Goal: Use online tool/utility: Use online tool/utility

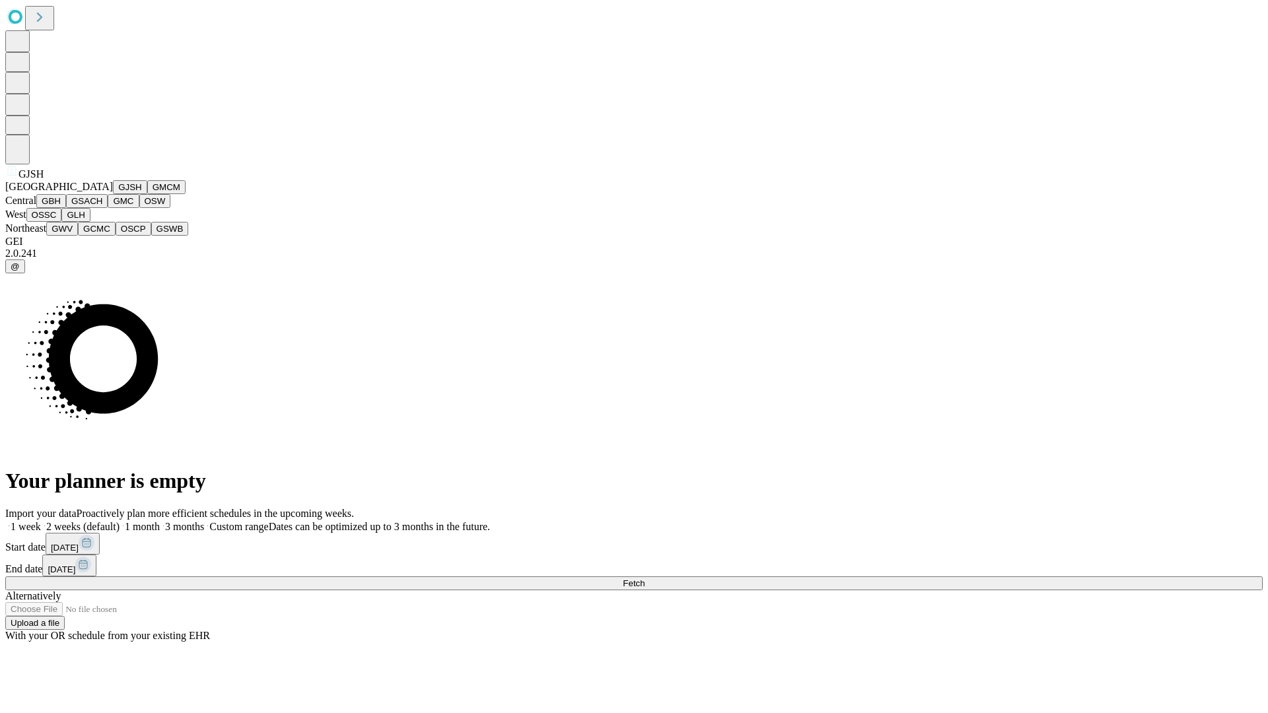
click at [113, 194] on button "GJSH" at bounding box center [130, 187] width 34 height 14
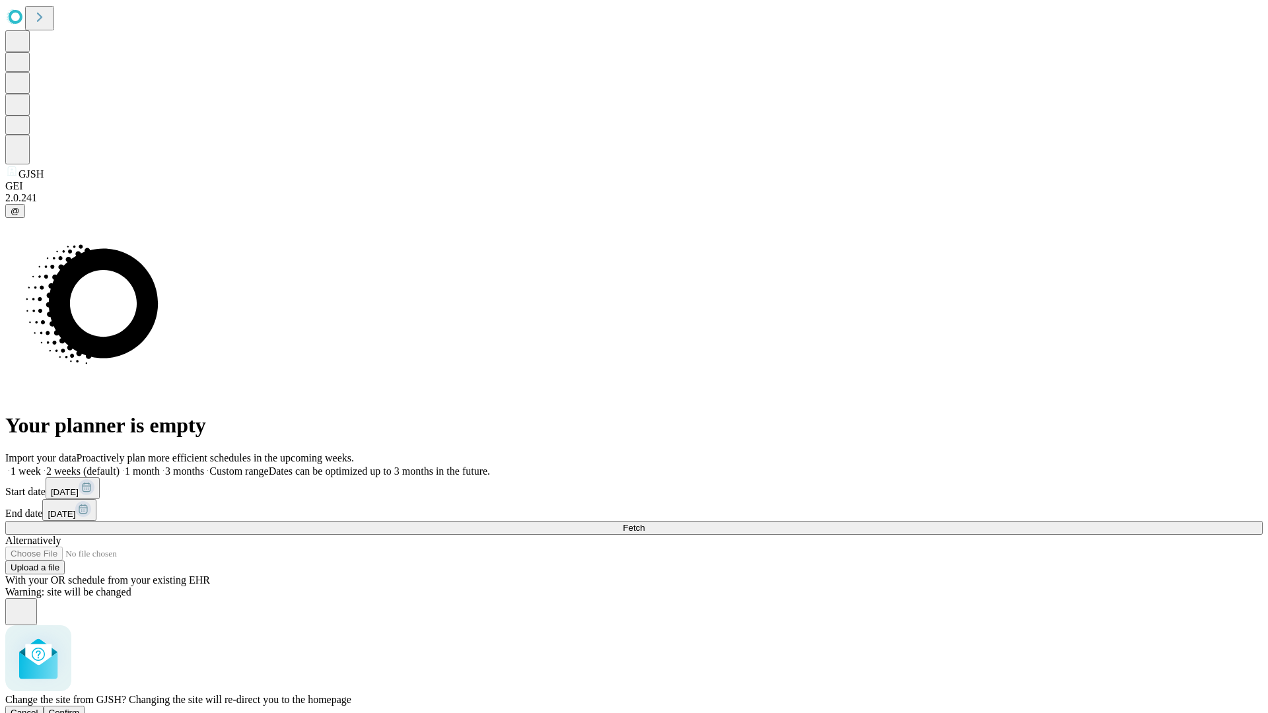
click at [80, 708] on span "Confirm" at bounding box center [64, 713] width 31 height 10
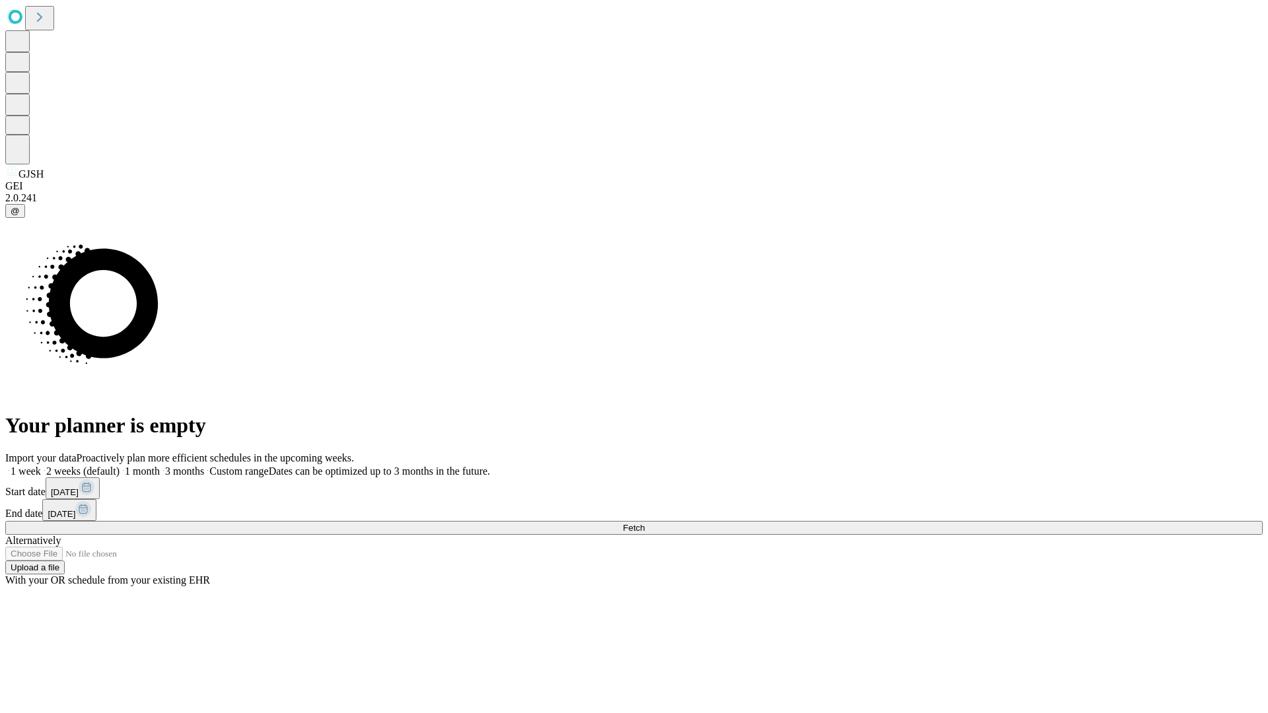
click at [160, 466] on label "1 month" at bounding box center [140, 471] width 40 height 11
click at [645, 523] on span "Fetch" at bounding box center [634, 528] width 22 height 10
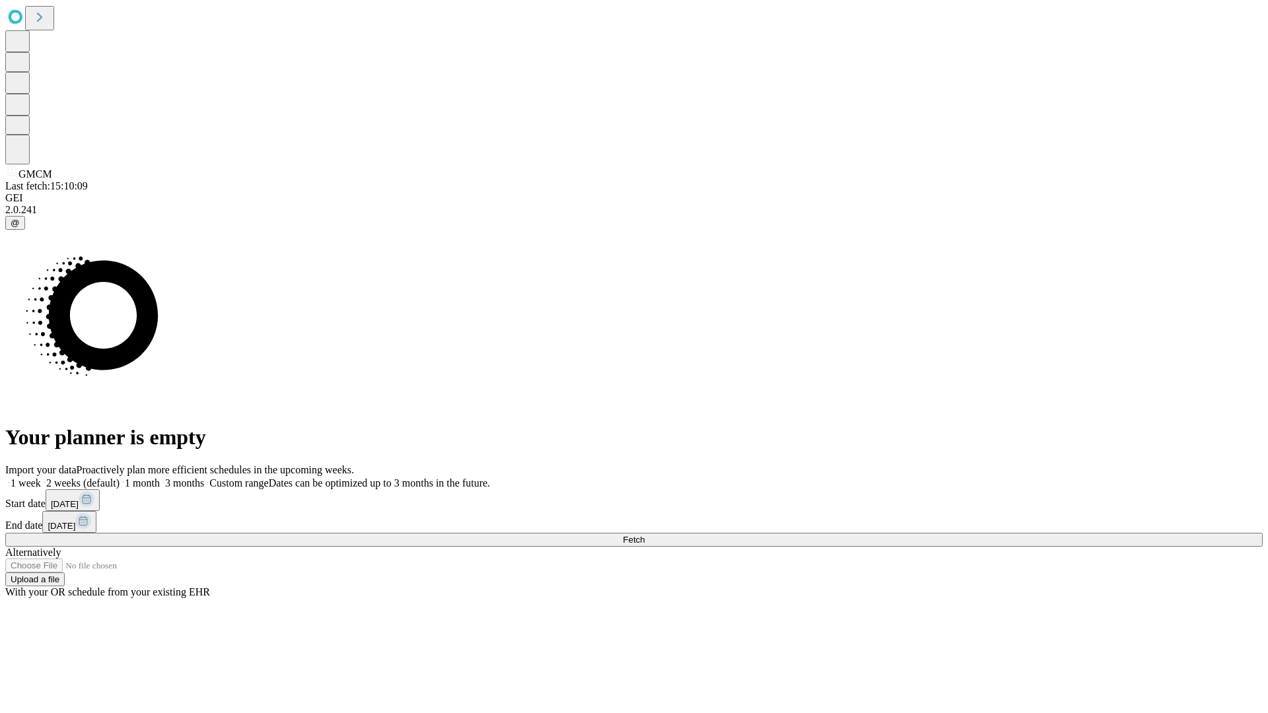
click at [645, 535] on span "Fetch" at bounding box center [634, 540] width 22 height 10
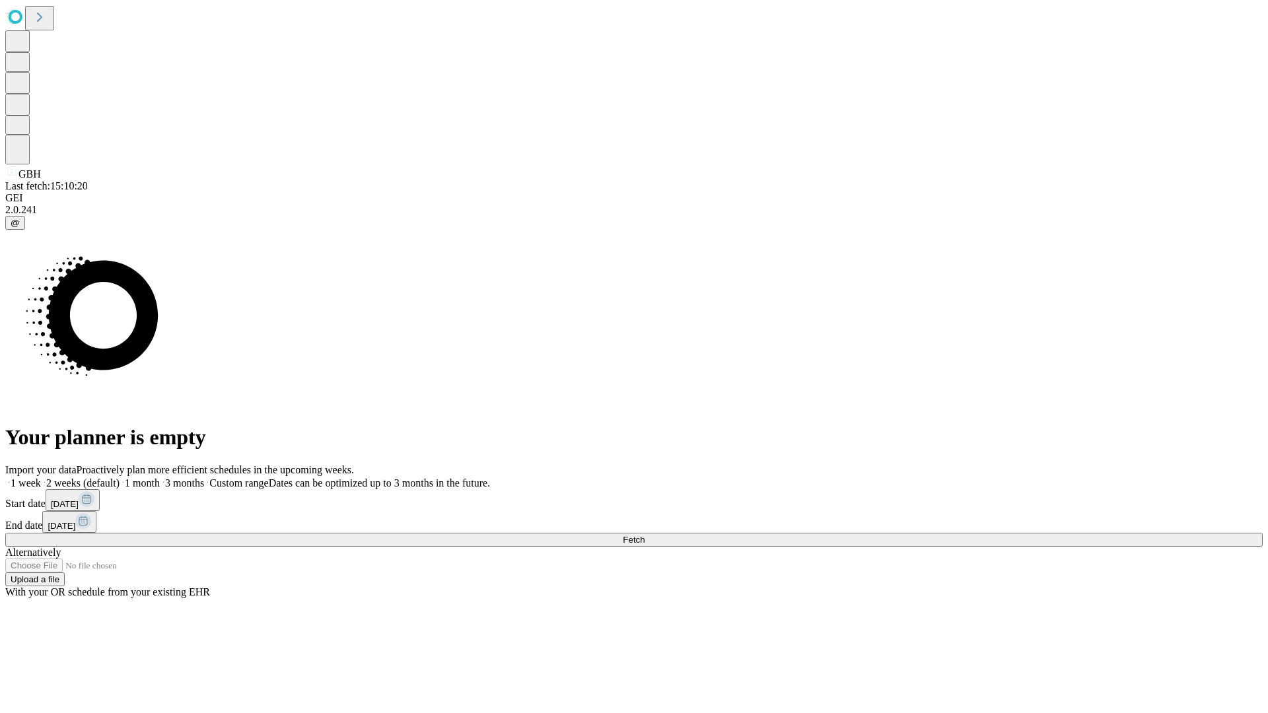
click at [160, 478] on label "1 month" at bounding box center [140, 483] width 40 height 11
click at [645, 535] on span "Fetch" at bounding box center [634, 540] width 22 height 10
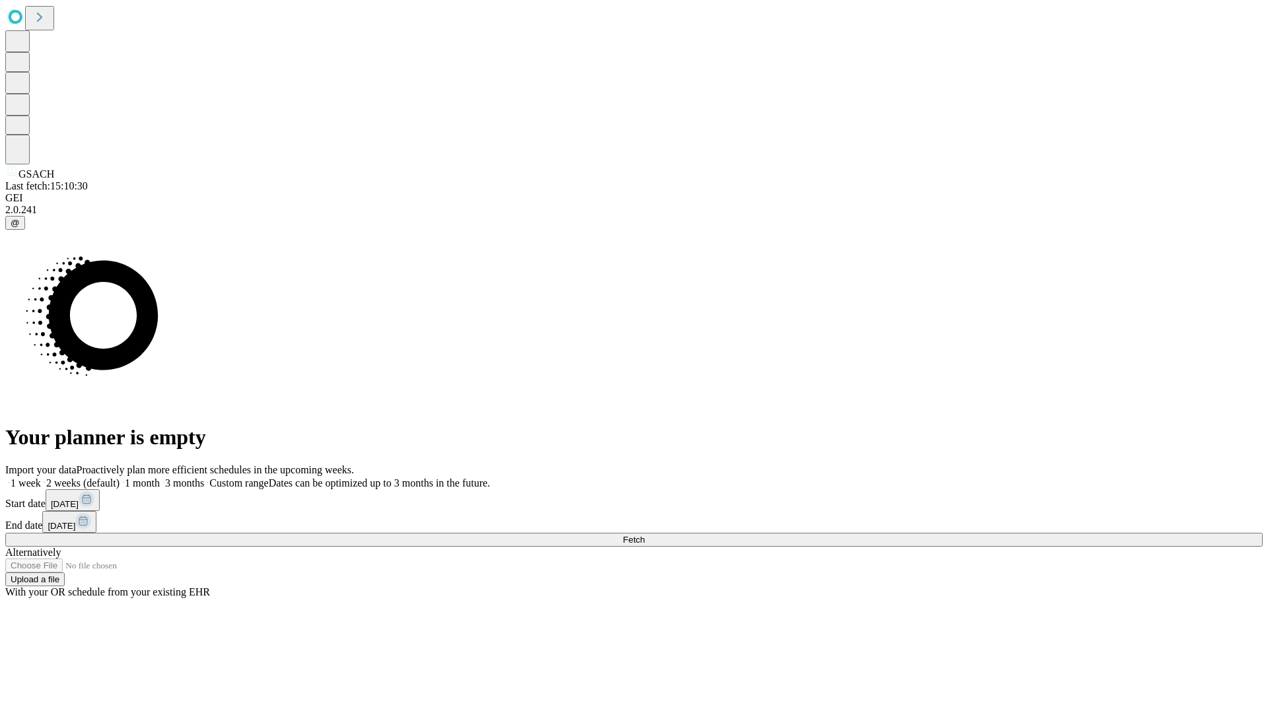
click at [160, 478] on label "1 month" at bounding box center [140, 483] width 40 height 11
click at [645, 535] on span "Fetch" at bounding box center [634, 540] width 22 height 10
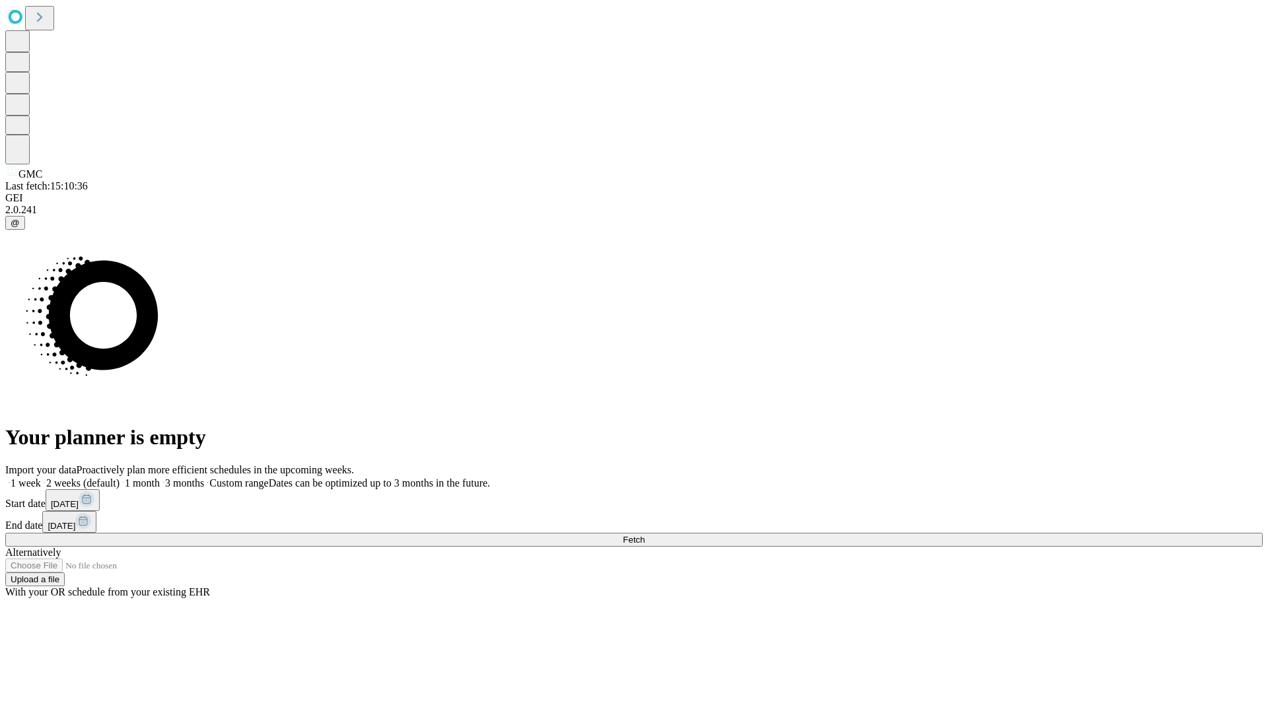
click at [160, 478] on label "1 month" at bounding box center [140, 483] width 40 height 11
click at [645, 535] on span "Fetch" at bounding box center [634, 540] width 22 height 10
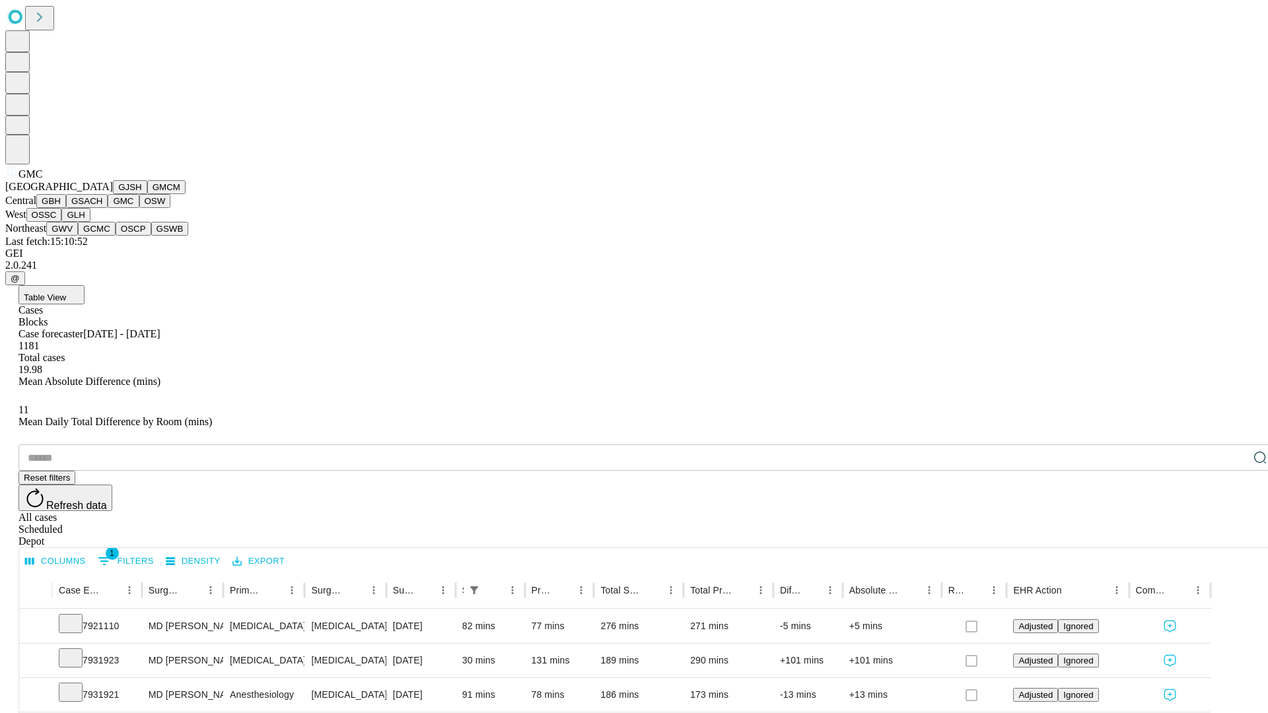
click at [139, 208] on button "OSW" at bounding box center [155, 201] width 32 height 14
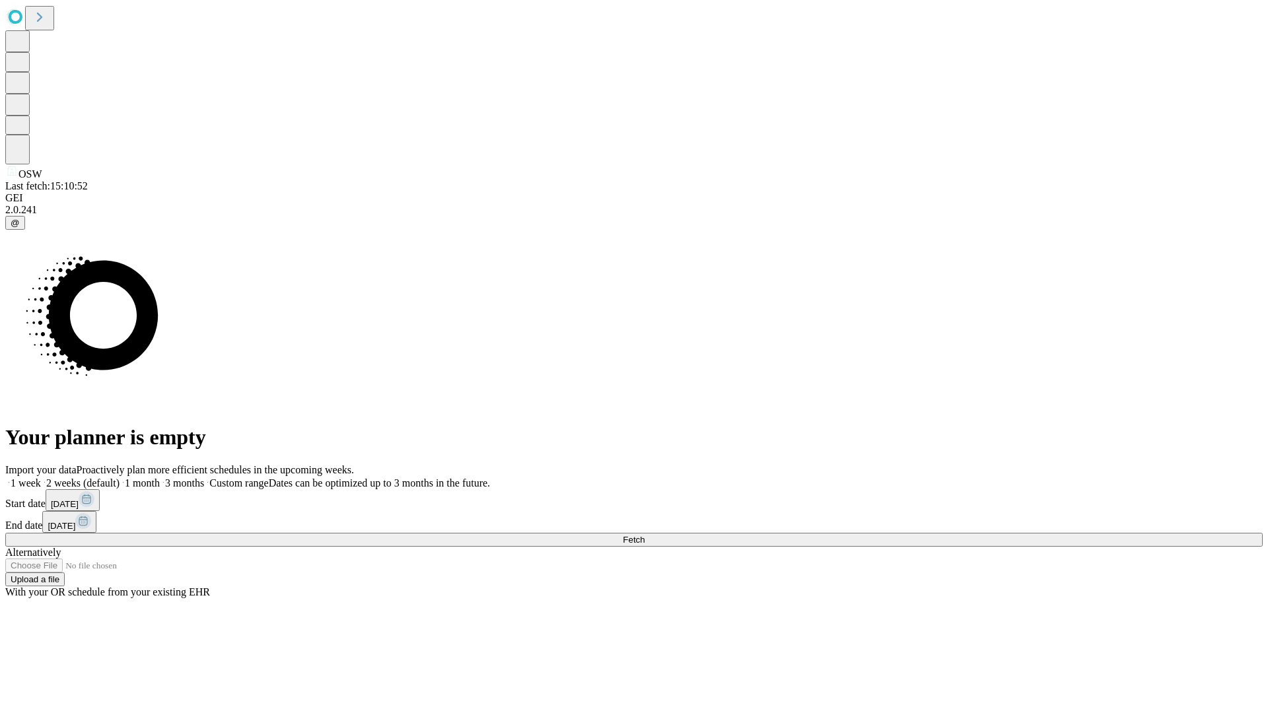
click at [645, 535] on span "Fetch" at bounding box center [634, 540] width 22 height 10
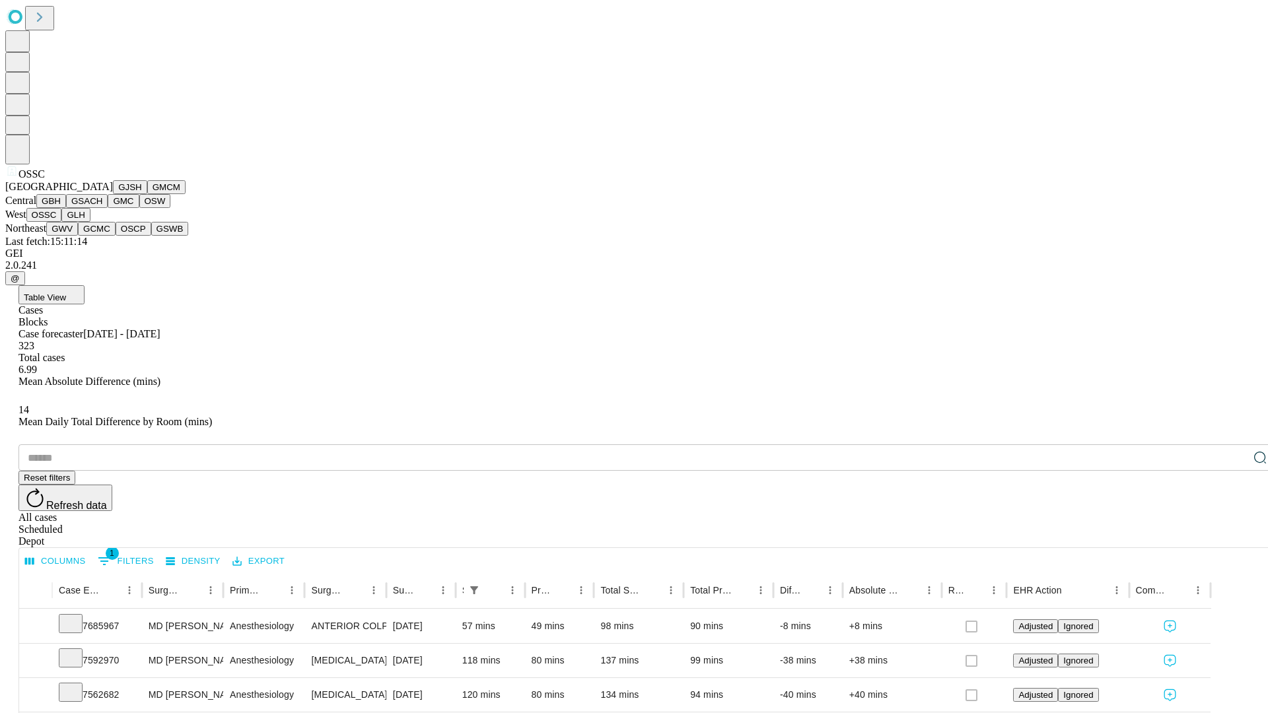
click at [90, 222] on button "GLH" at bounding box center [75, 215] width 28 height 14
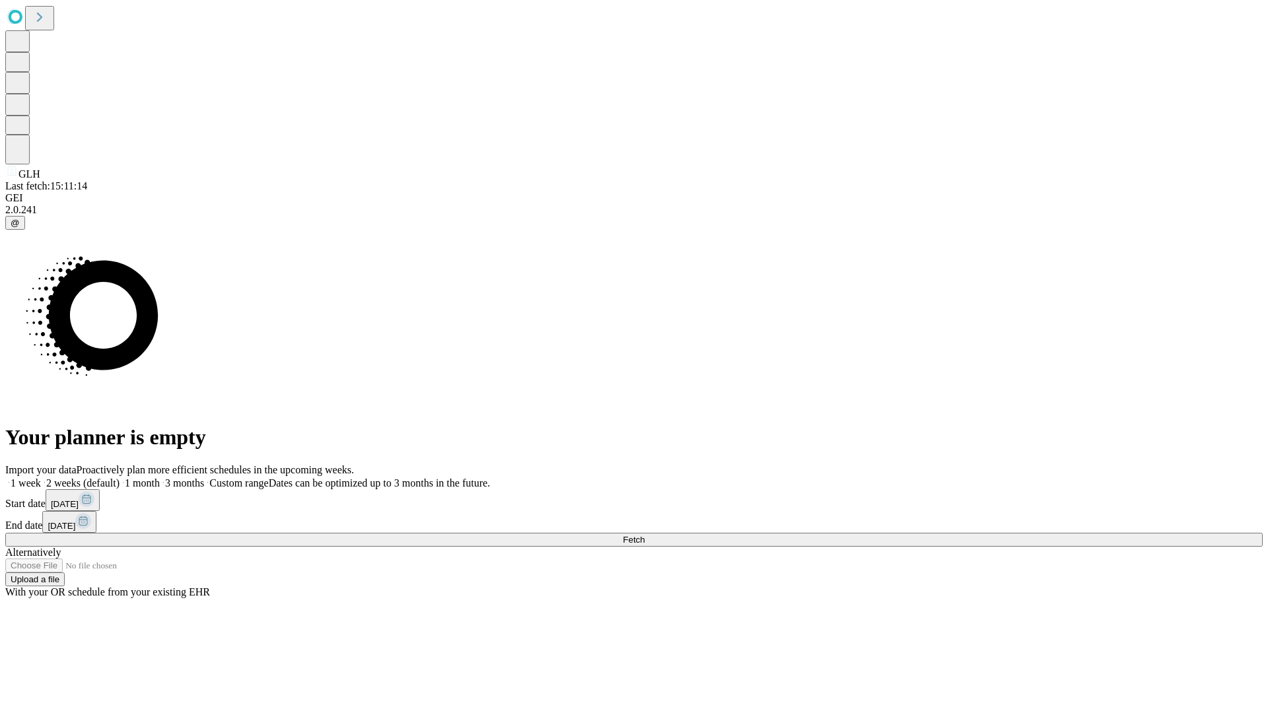
click at [160, 478] on label "1 month" at bounding box center [140, 483] width 40 height 11
click at [645, 535] on span "Fetch" at bounding box center [634, 540] width 22 height 10
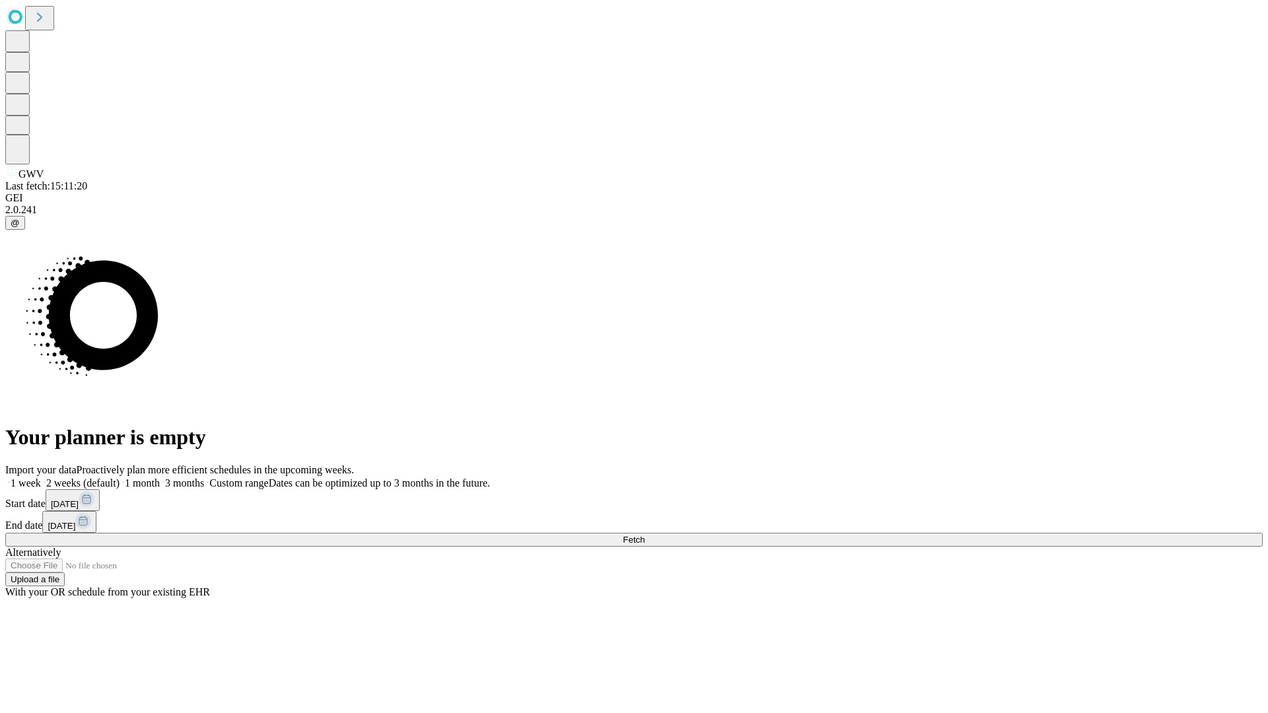
click at [160, 478] on label "1 month" at bounding box center [140, 483] width 40 height 11
click at [645, 535] on span "Fetch" at bounding box center [634, 540] width 22 height 10
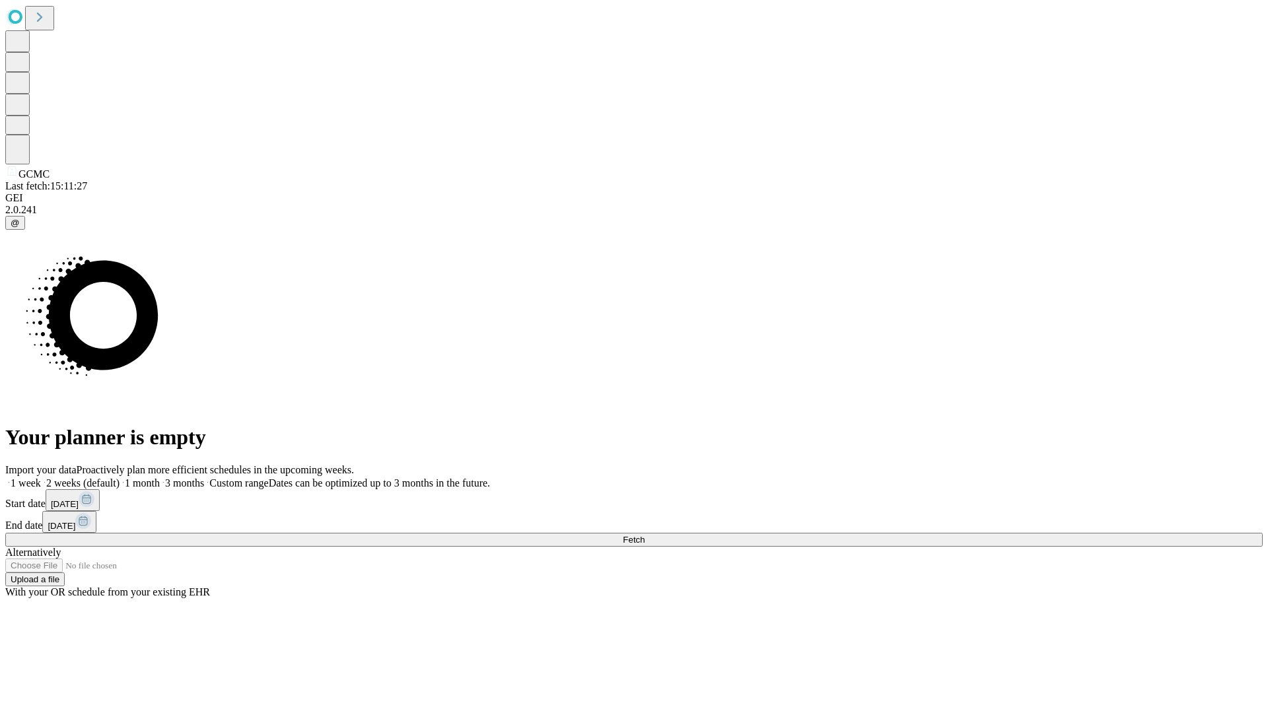
click at [160, 478] on label "1 month" at bounding box center [140, 483] width 40 height 11
click at [645, 535] on span "Fetch" at bounding box center [634, 540] width 22 height 10
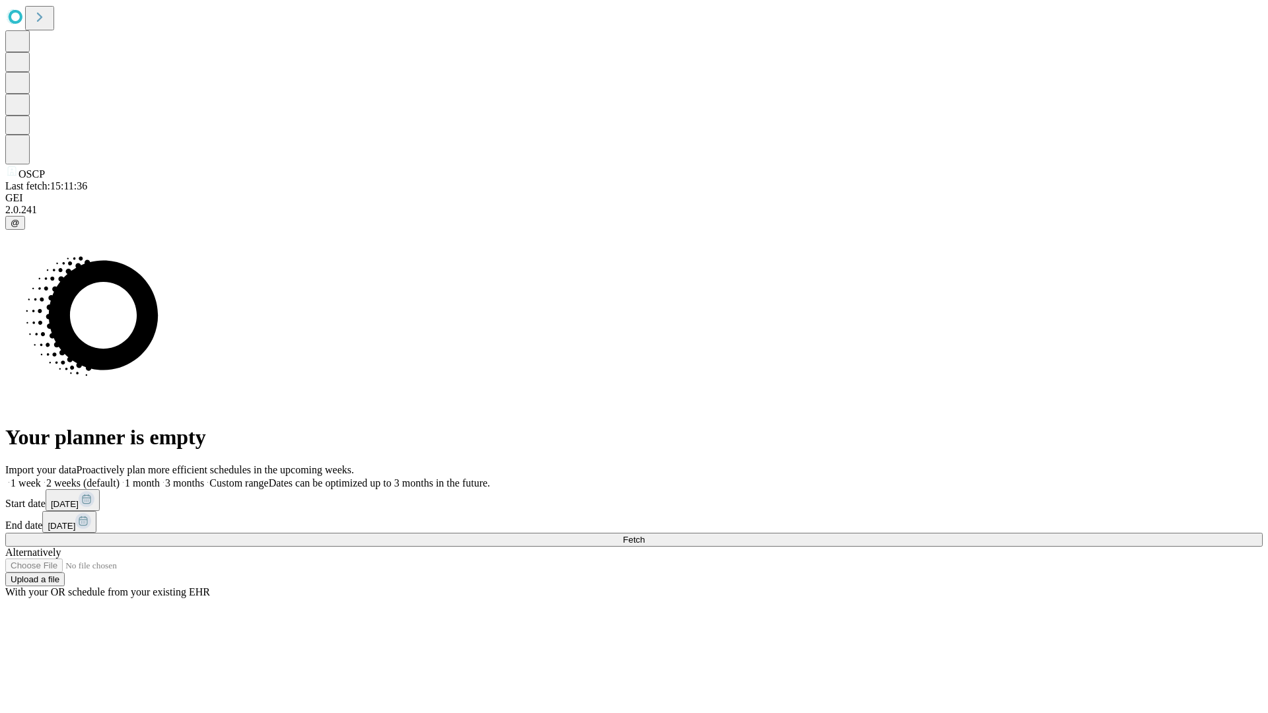
click at [160, 478] on label "1 month" at bounding box center [140, 483] width 40 height 11
click at [645, 535] on span "Fetch" at bounding box center [634, 540] width 22 height 10
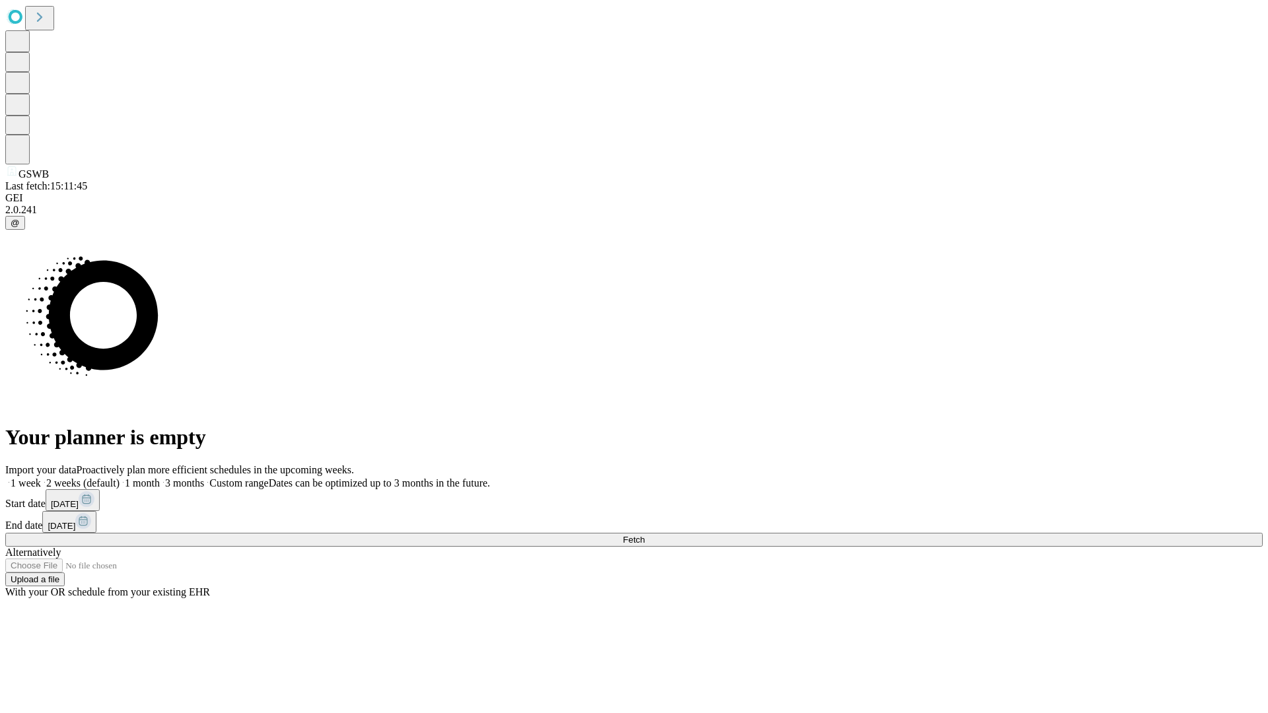
click at [160, 478] on label "1 month" at bounding box center [140, 483] width 40 height 11
click at [645, 535] on span "Fetch" at bounding box center [634, 540] width 22 height 10
